Goal: Information Seeking & Learning: Learn about a topic

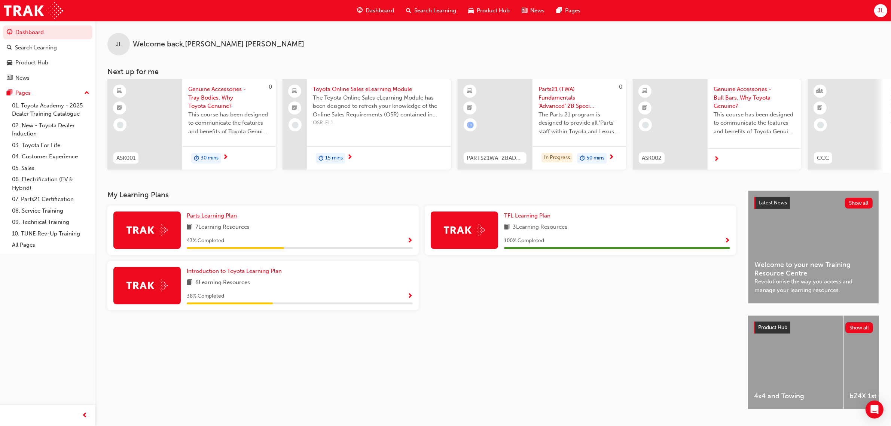
click at [217, 218] on span "Parts Learning Plan" at bounding box center [212, 215] width 50 height 7
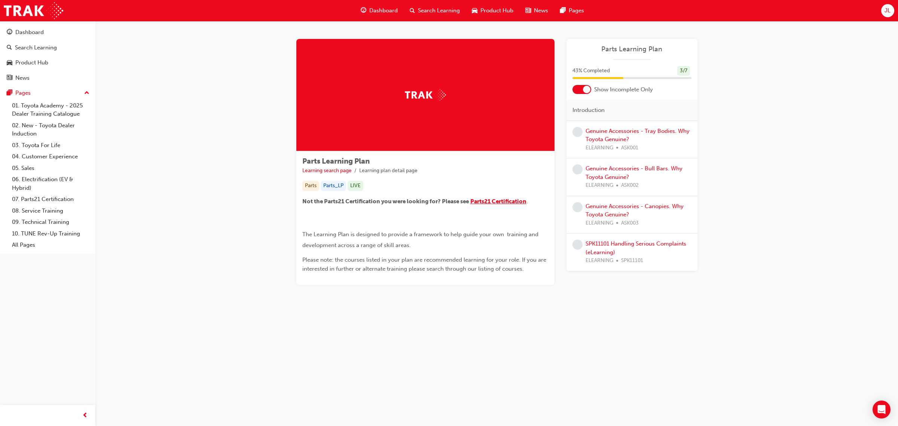
click at [501, 202] on span "Parts21 Certification" at bounding box center [498, 201] width 56 height 7
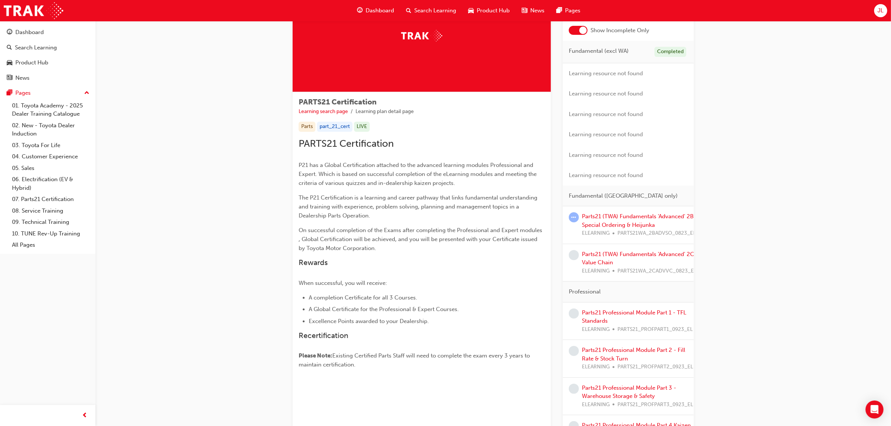
scroll to position [94, 0]
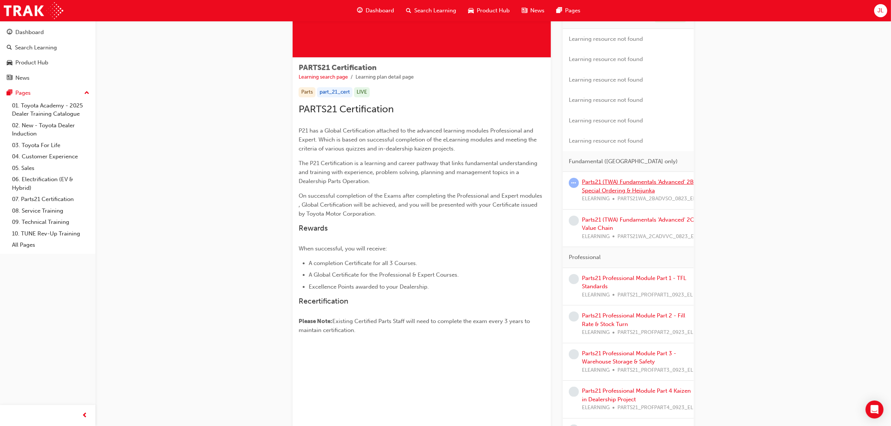
click at [626, 189] on link "Parts21 (TWA) Fundamentals 'Advanced' 2B Special Ordering & Heijunka" at bounding box center [638, 185] width 112 height 15
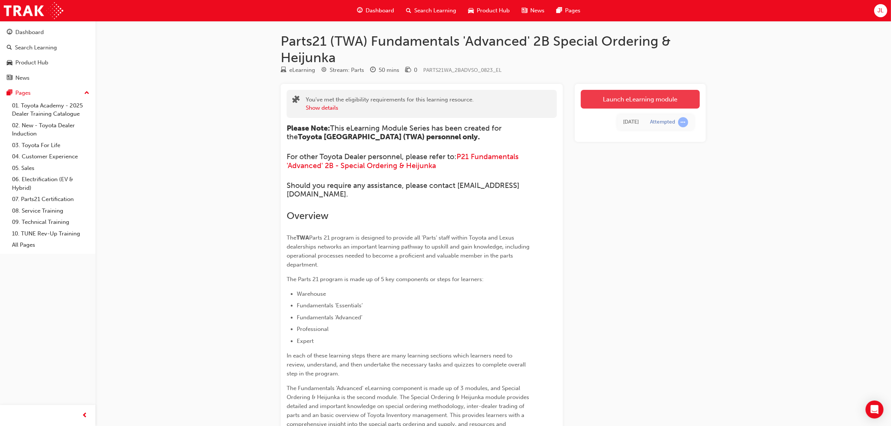
click at [654, 100] on link "Launch eLearning module" at bounding box center [640, 99] width 119 height 19
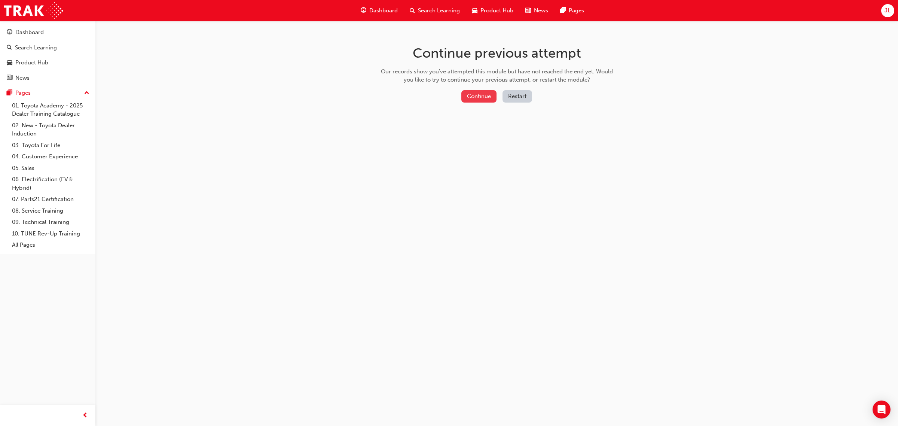
click at [475, 96] on button "Continue" at bounding box center [478, 96] width 35 height 12
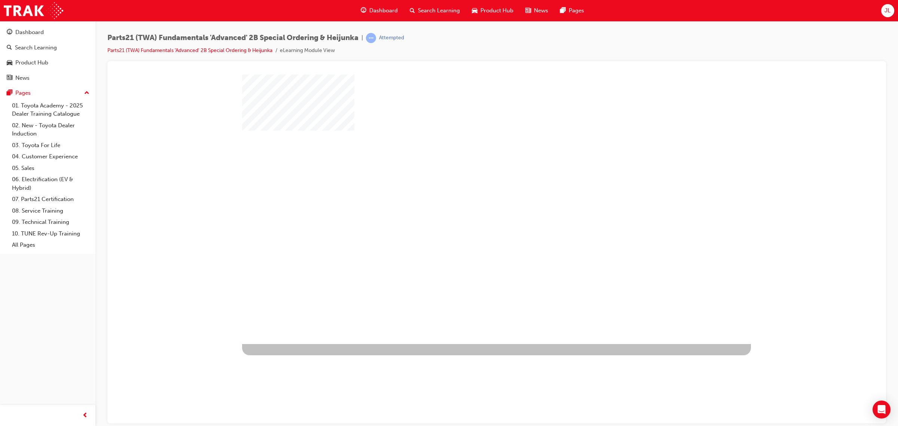
click at [475, 187] on div "play" at bounding box center [475, 187] width 0 height 0
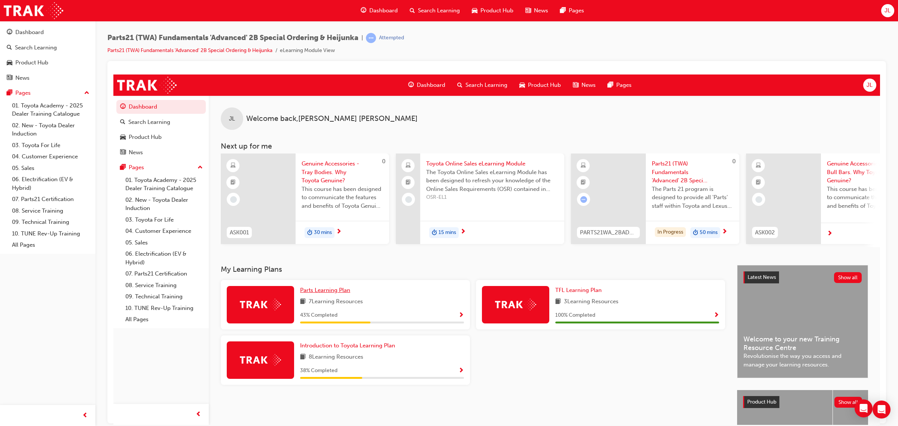
click at [328, 291] on span "Parts Learning Plan" at bounding box center [325, 289] width 50 height 7
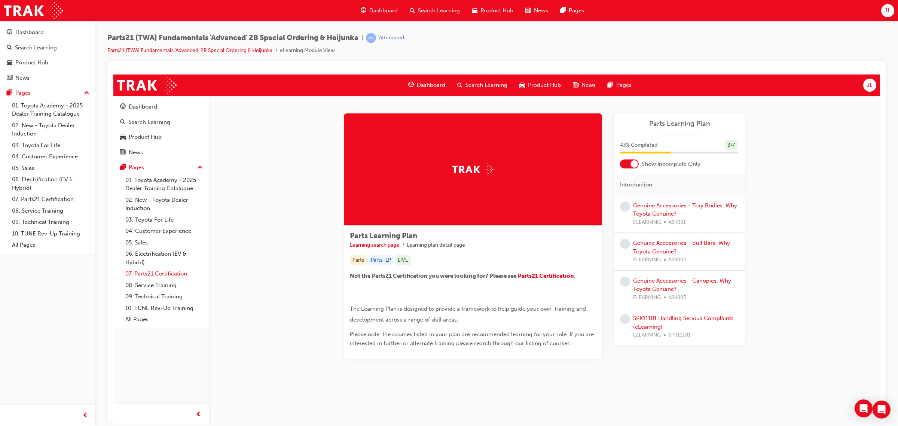
click at [156, 272] on link "07. Parts21 Certification" at bounding box center [163, 273] width 83 height 12
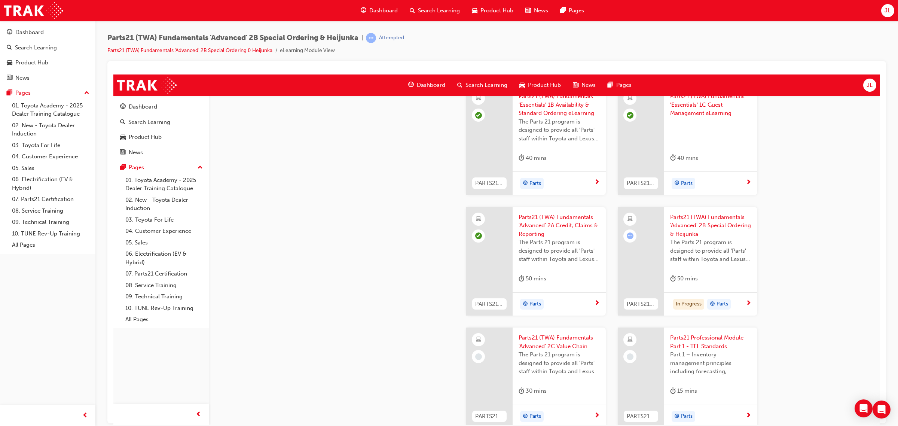
scroll to position [982, 0]
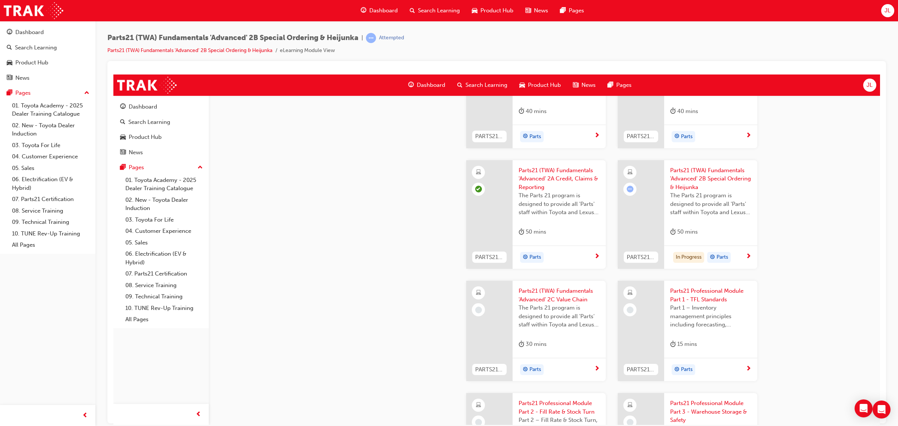
click at [701, 174] on span "Parts21 (TWA) Fundamentals 'Advanced' 2B Special Ordering & Heijunka" at bounding box center [710, 178] width 81 height 25
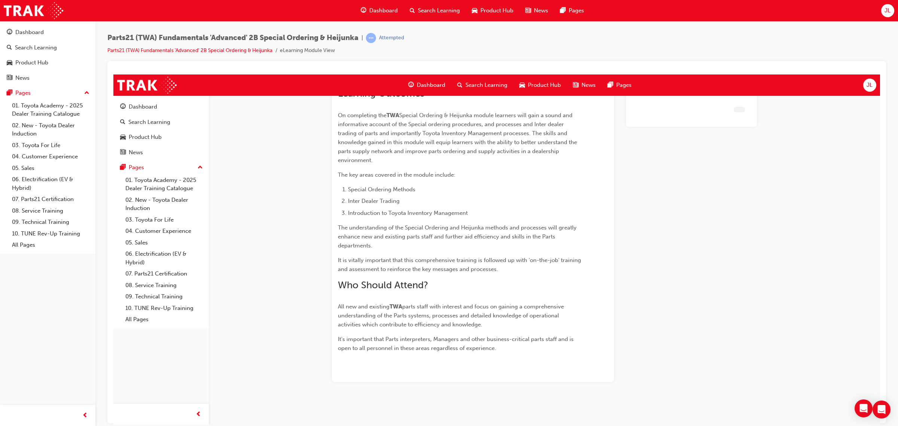
scroll to position [0, 0]
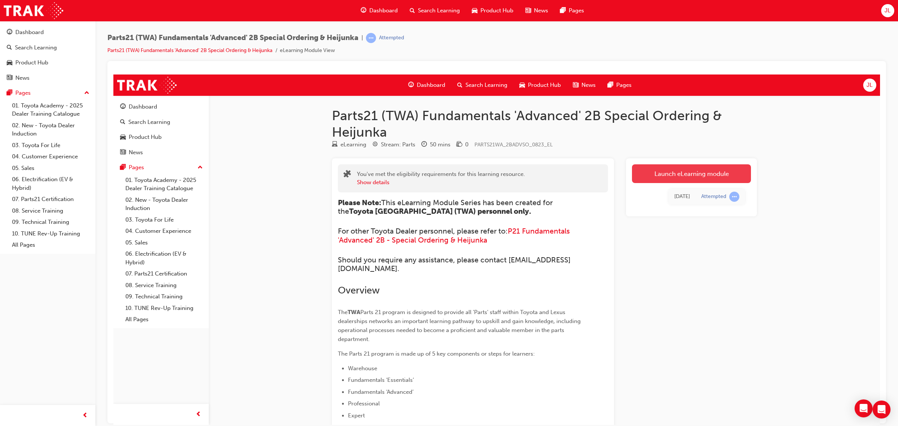
click at [706, 172] on link "Launch eLearning module" at bounding box center [691, 173] width 119 height 19
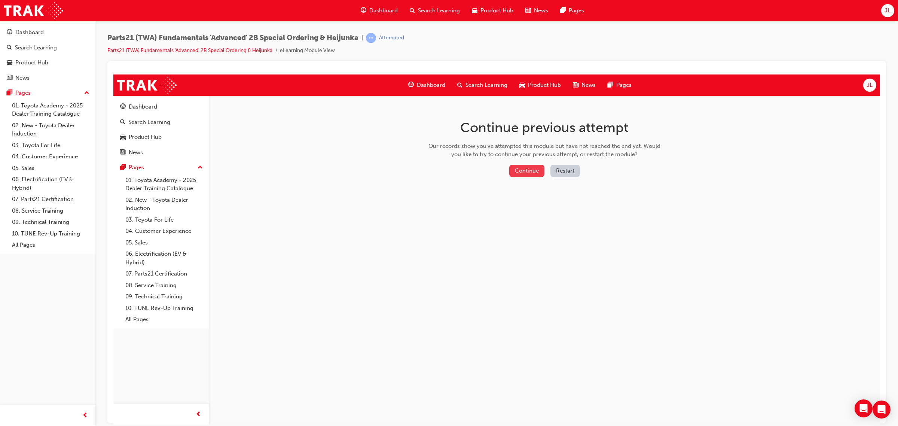
click at [533, 170] on button "Continue" at bounding box center [526, 170] width 35 height 12
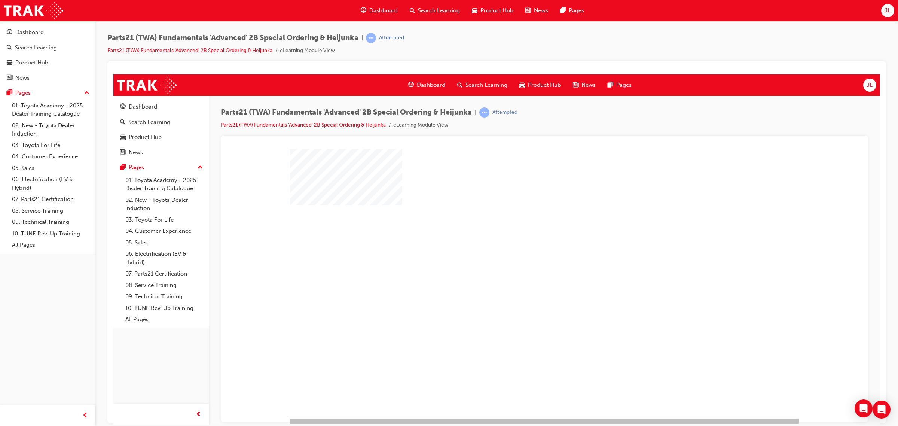
click at [523, 261] on div "play" at bounding box center [523, 261] width 0 height 0
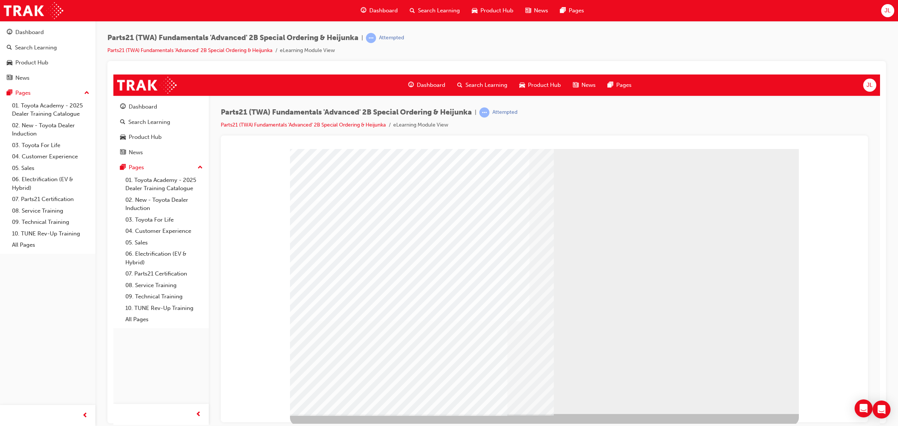
scroll to position [6, 0]
click at [174, 276] on link "07. Parts21 Certification" at bounding box center [163, 273] width 83 height 12
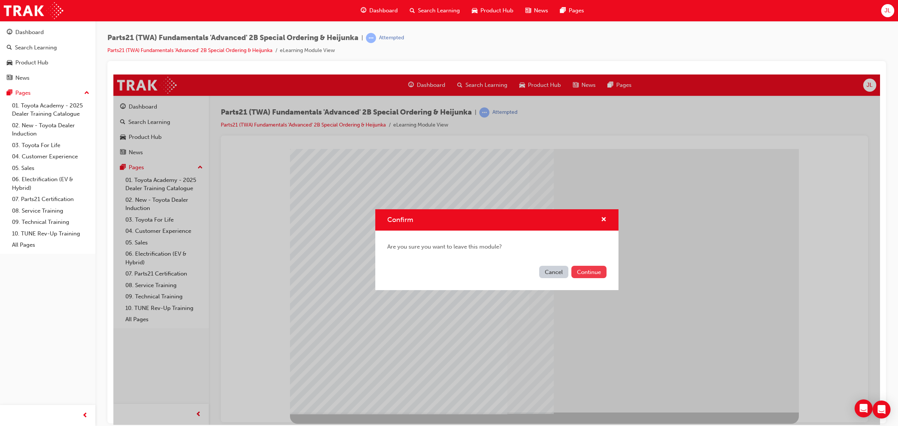
click at [593, 272] on button "Continue" at bounding box center [588, 271] width 35 height 12
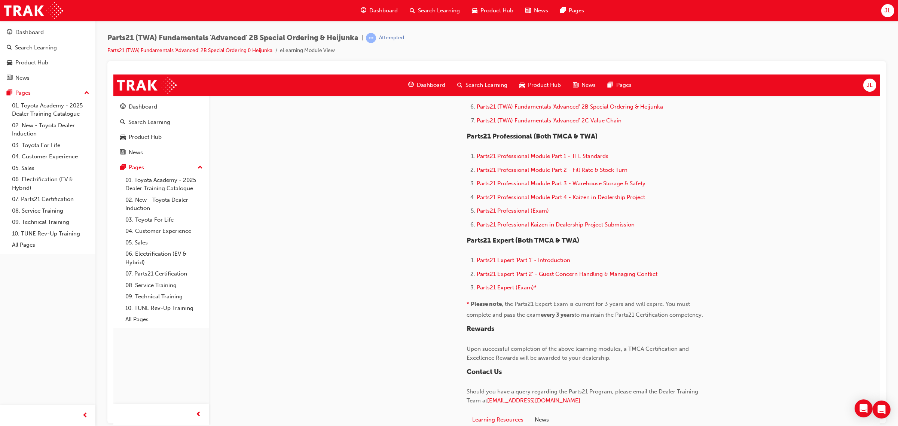
scroll to position [374, 0]
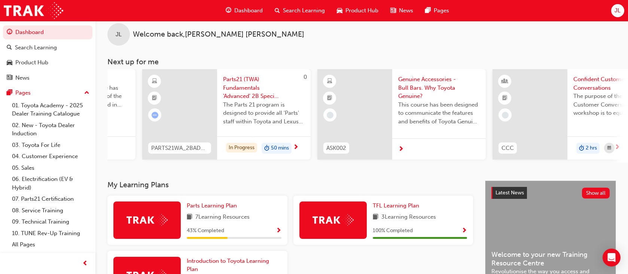
scroll to position [0, 320]
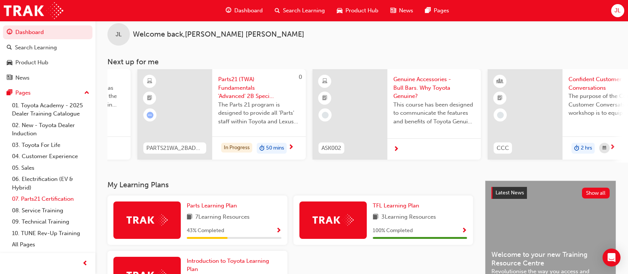
click at [45, 199] on link "07. Parts21 Certification" at bounding box center [50, 199] width 83 height 12
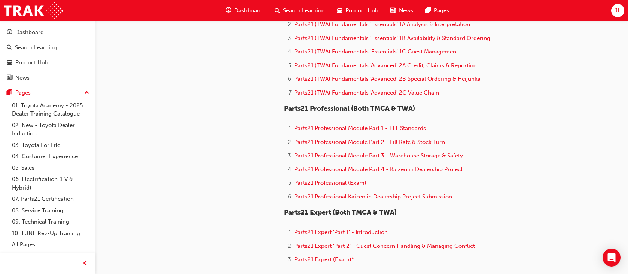
scroll to position [374, 0]
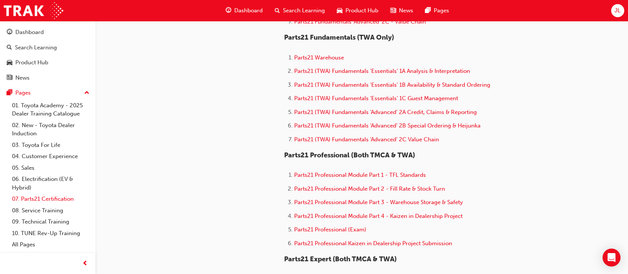
drag, startPoint x: 48, startPoint y: 196, endPoint x: 84, endPoint y: 196, distance: 35.5
click at [48, 196] on link "07. Parts21 Certification" at bounding box center [50, 199] width 83 height 12
click at [407, 141] on span "Parts21 (TWA) Fundamentals 'Advanced' 2C Value Chain" at bounding box center [366, 139] width 145 height 7
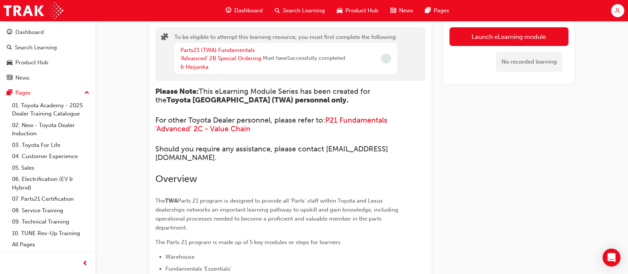
scroll to position [47, 0]
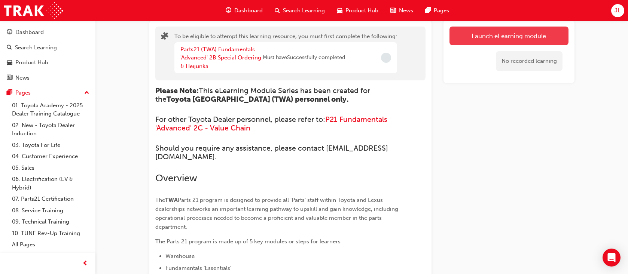
click at [499, 32] on button "Launch eLearning module" at bounding box center [508, 36] width 119 height 19
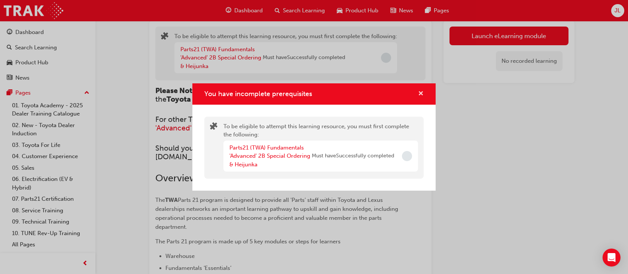
click at [419, 91] on span "cross-icon" at bounding box center [421, 94] width 6 height 7
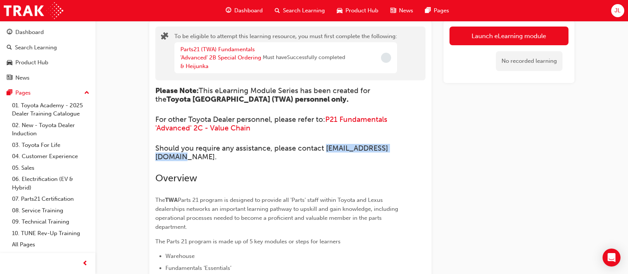
drag, startPoint x: 234, startPoint y: 157, endPoint x: 129, endPoint y: 155, distance: 105.2
copy span "training@toyota.com.au"
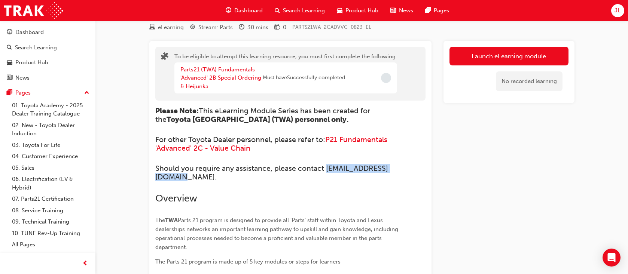
scroll to position [0, 0]
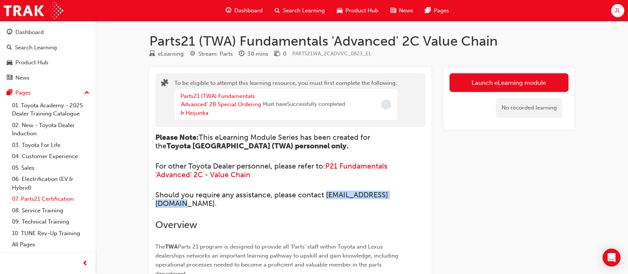
click at [52, 199] on link "07. Parts21 Certification" at bounding box center [50, 199] width 83 height 12
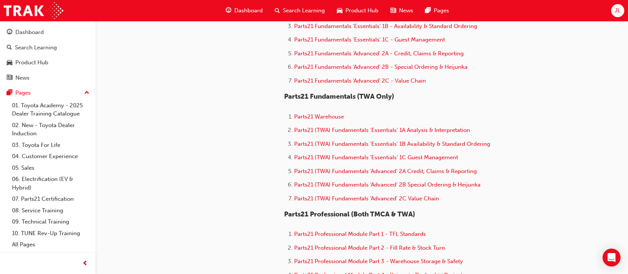
scroll to position [327, 0]
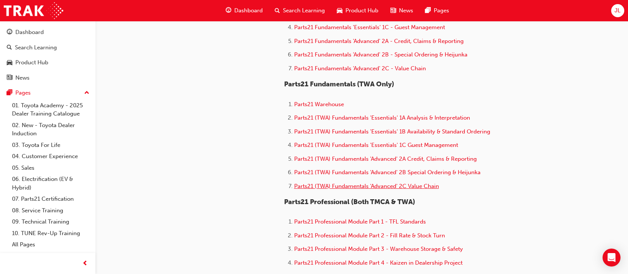
click at [382, 186] on span "Parts21 (TWA) Fundamentals 'Advanced' 2C Value Chain" at bounding box center [366, 186] width 145 height 7
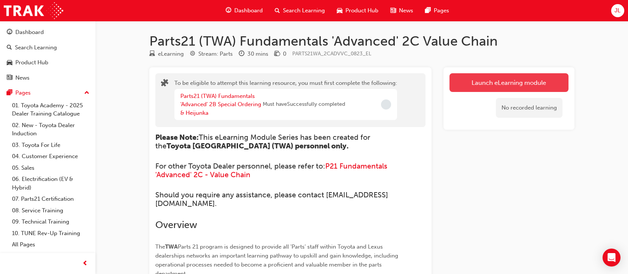
click at [507, 78] on button "Launch eLearning module" at bounding box center [508, 82] width 119 height 19
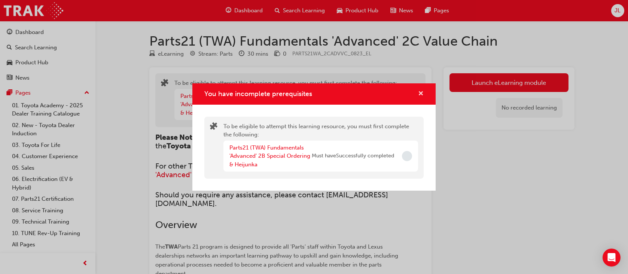
click at [419, 92] on span "cross-icon" at bounding box center [421, 94] width 6 height 7
